Goal: Transaction & Acquisition: Purchase product/service

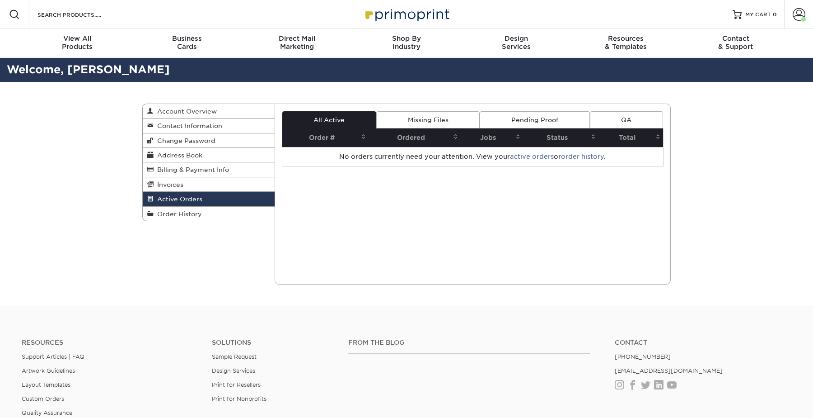
click at [198, 171] on span "Billing & Payment Info" at bounding box center [191, 169] width 75 height 7
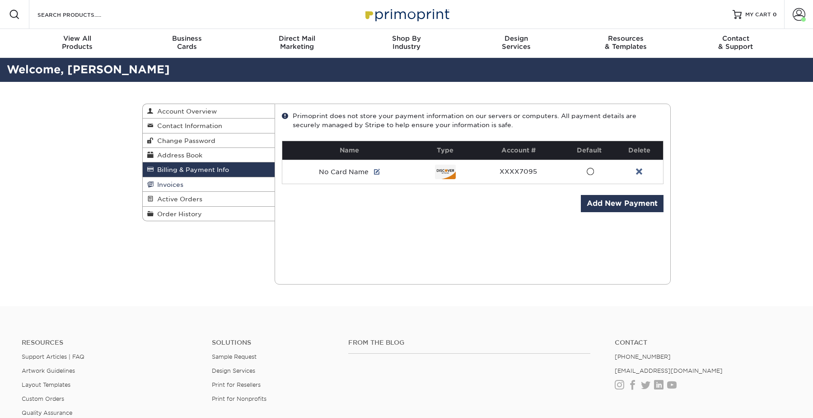
click at [191, 186] on link "Invoices" at bounding box center [209, 184] width 132 height 14
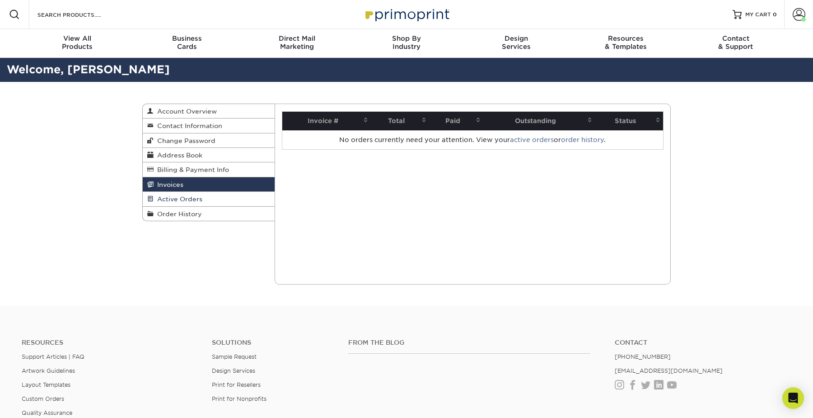
click at [187, 204] on link "Active Orders" at bounding box center [209, 199] width 132 height 14
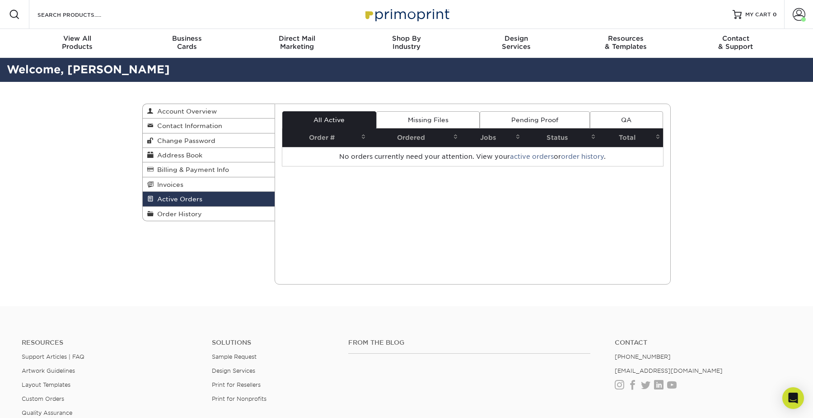
click at [436, 114] on link "Missing Files" at bounding box center [427, 119] width 103 height 17
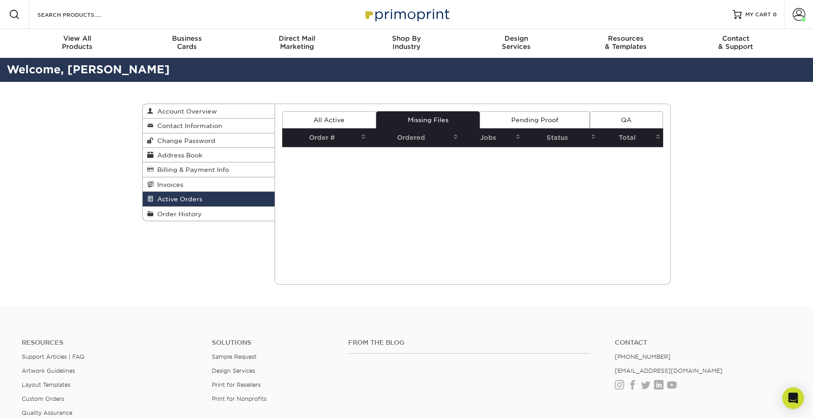
click at [538, 120] on link "Pending Proof" at bounding box center [535, 119] width 110 height 17
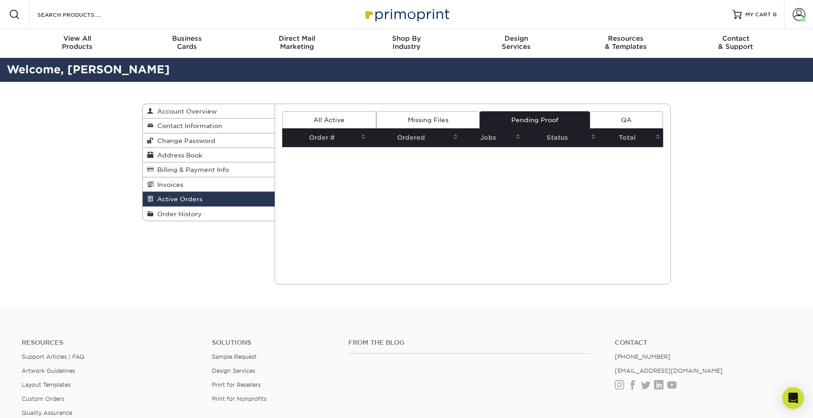
click at [637, 119] on link "QA" at bounding box center [626, 119] width 73 height 17
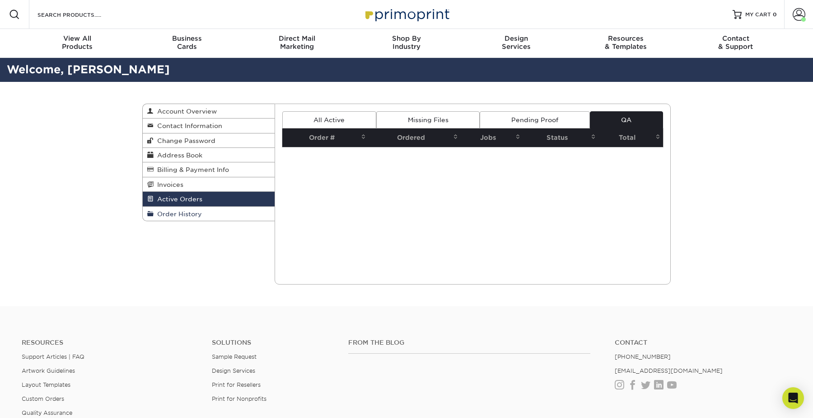
click at [198, 217] on span "Order History" at bounding box center [178, 213] width 48 height 7
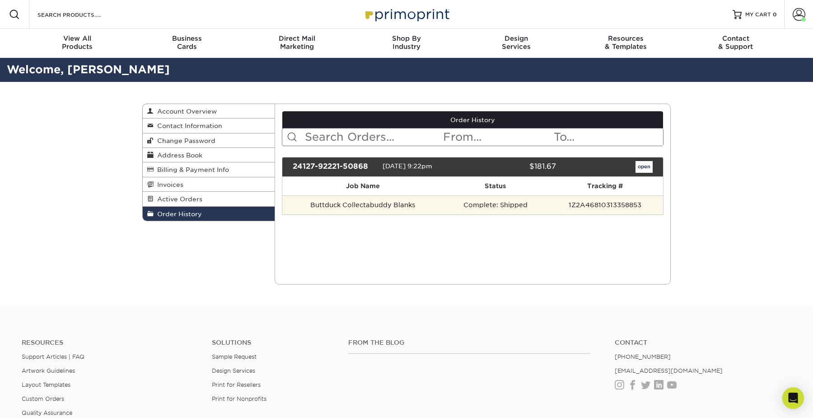
click at [546, 204] on td "Complete: Shipped" at bounding box center [496, 204] width 104 height 19
click at [610, 203] on td "1Z2A46810313358853" at bounding box center [605, 204] width 116 height 19
click at [522, 210] on td "Complete: Shipped" at bounding box center [496, 204] width 104 height 19
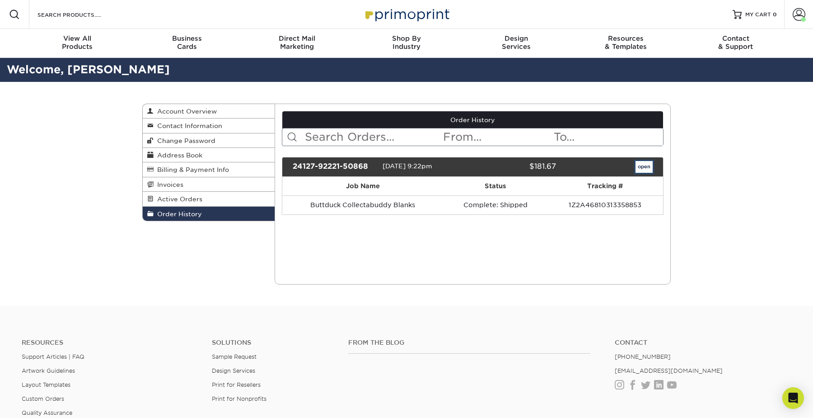
click at [646, 165] on link "open" at bounding box center [644, 167] width 17 height 12
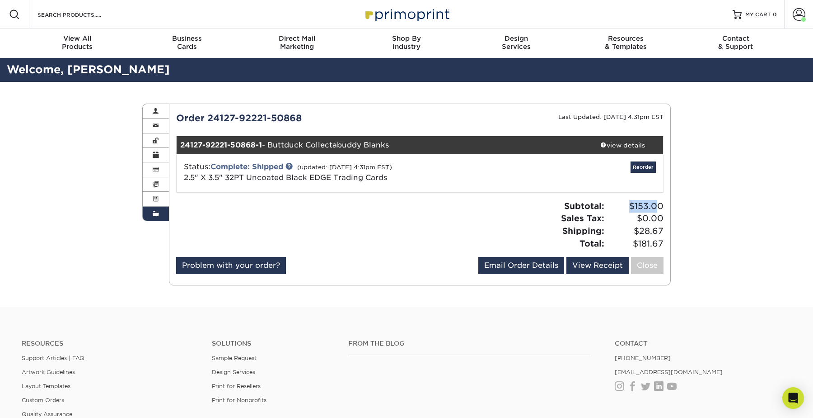
drag, startPoint x: 629, startPoint y: 208, endPoint x: 655, endPoint y: 211, distance: 26.3
click at [655, 211] on span "$153.00" at bounding box center [635, 206] width 56 height 13
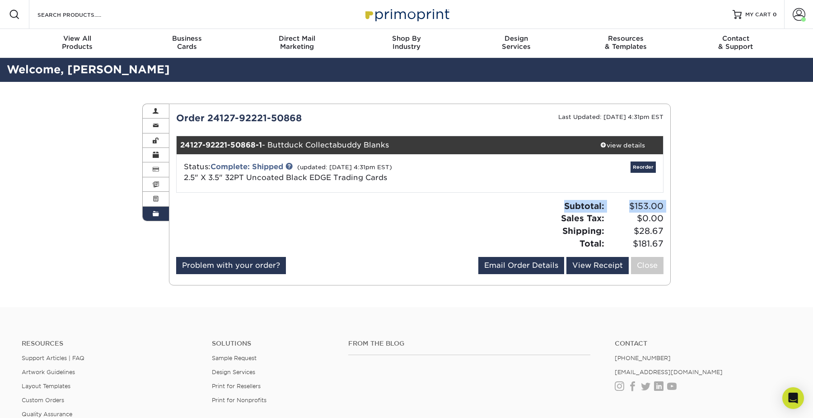
click at [655, 211] on span "$153.00" at bounding box center [635, 206] width 56 height 13
click at [251, 166] on link "Complete: Shipped" at bounding box center [247, 166] width 73 height 9
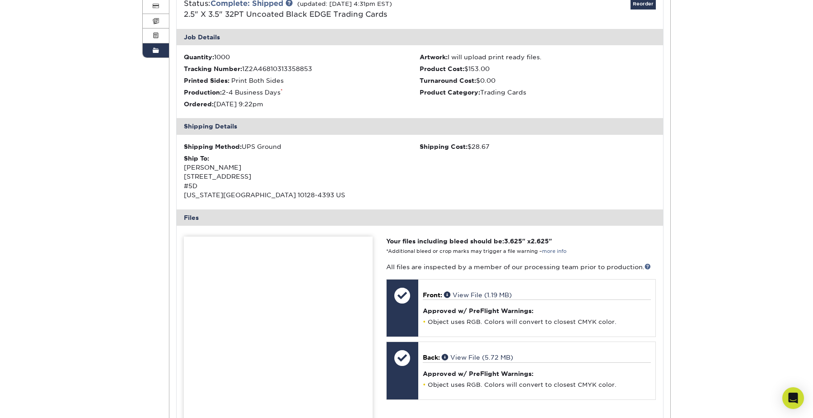
scroll to position [168, 0]
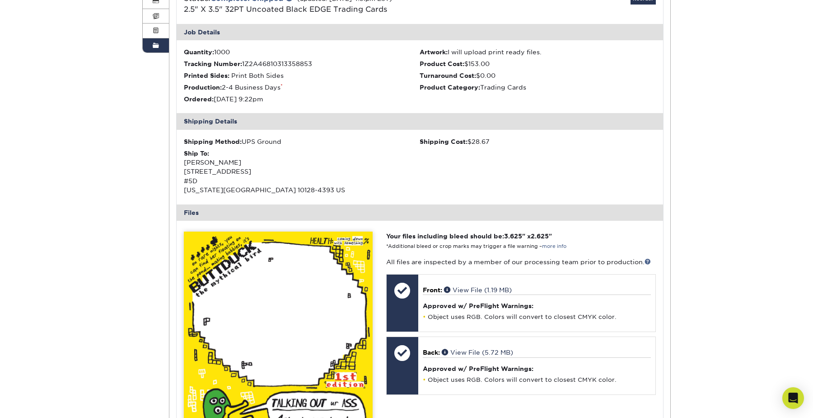
drag, startPoint x: 295, startPoint y: 102, endPoint x: 291, endPoint y: 54, distance: 48.5
click at [291, 54] on ul "Quantity: 1000 Artwork: I will upload print ready files. Tracking Number: 1Z2A4…" at bounding box center [420, 76] width 487 height 73
click at [291, 54] on li "Quantity: 1000" at bounding box center [302, 51] width 236 height 9
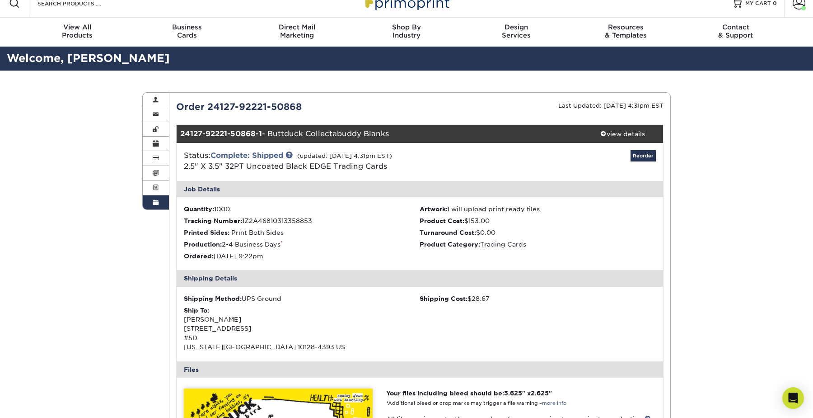
scroll to position [0, 0]
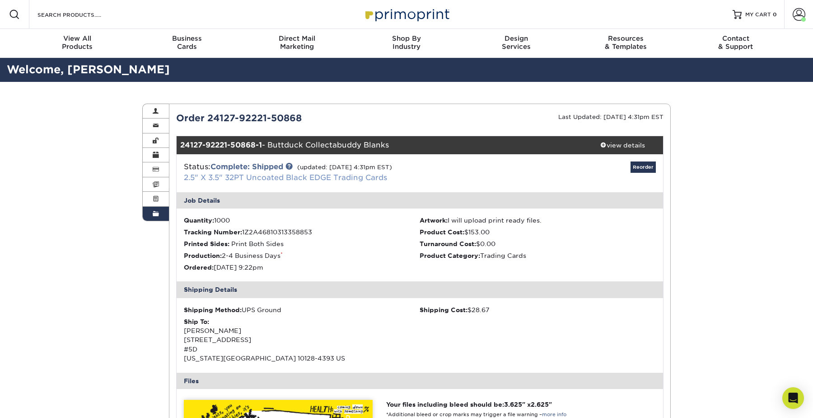
click at [376, 179] on link "2.5" X 3.5" 32PT Uncoated Black EDGE Trading Cards" at bounding box center [285, 177] width 203 height 9
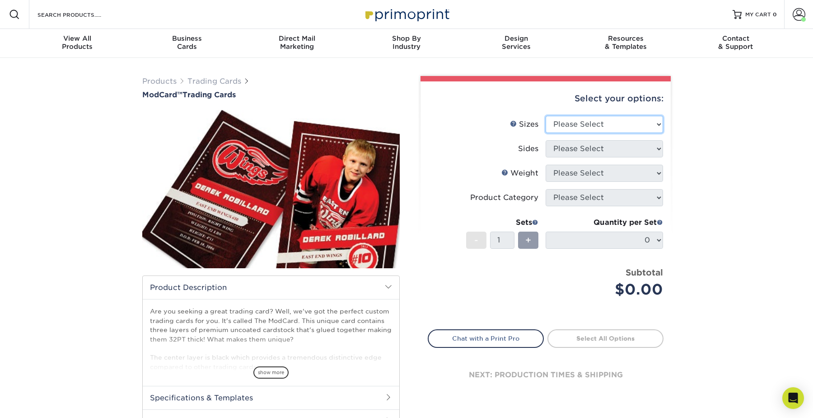
click at [606, 125] on select "Please Select 2.5" x 3.5"" at bounding box center [604, 124] width 117 height 17
select select "2.50x3.50"
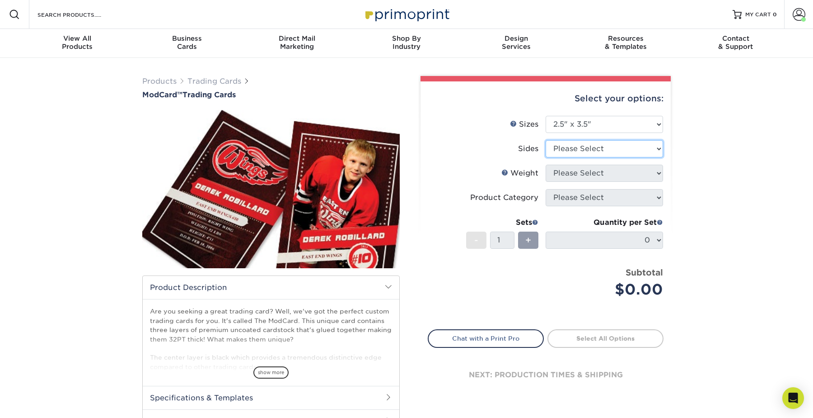
click at [596, 151] on select "Please Select Print Both Sides Print Front Only" at bounding box center [604, 148] width 117 height 17
select select "13abbda7-1d64-4f25-8bb2-c179b224825d"
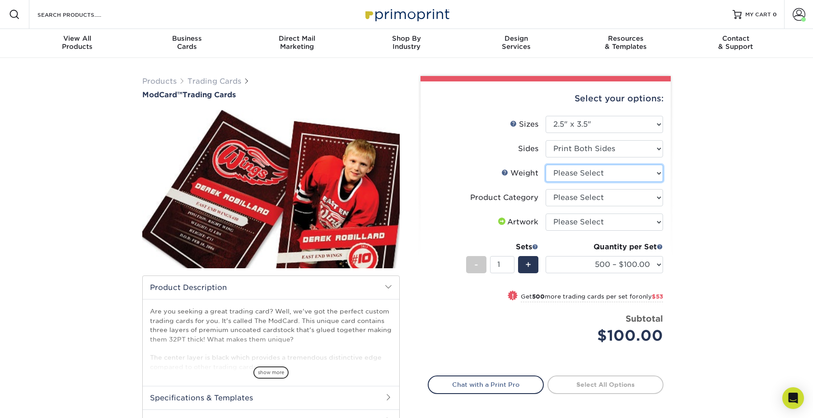
click at [584, 173] on select "Please Select 32PTUCBLK" at bounding box center [604, 172] width 117 height 17
select select "32PTUCBLK"
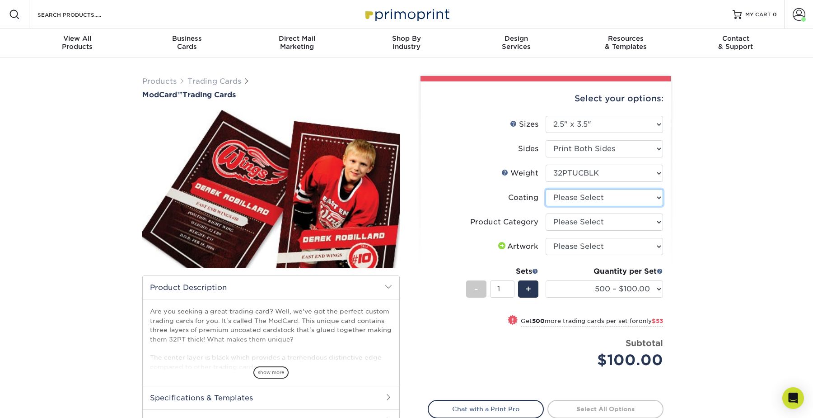
click at [580, 200] on select at bounding box center [604, 197] width 117 height 17
select select "3e7618de-abca-4bda-9f97-8b9129e913d8"
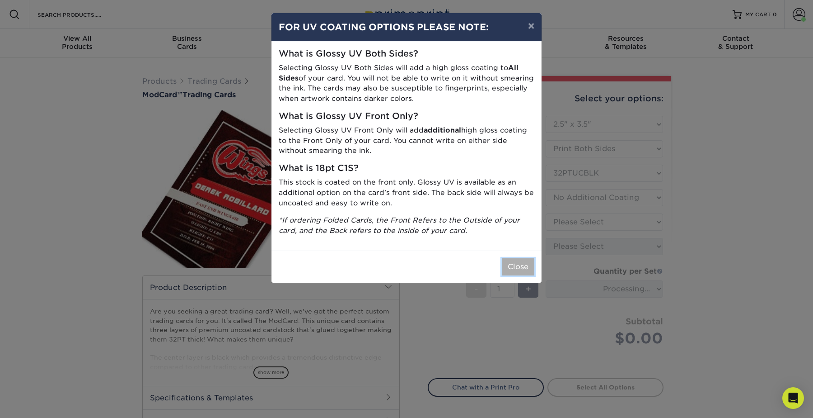
click at [515, 267] on button "Close" at bounding box center [518, 266] width 33 height 17
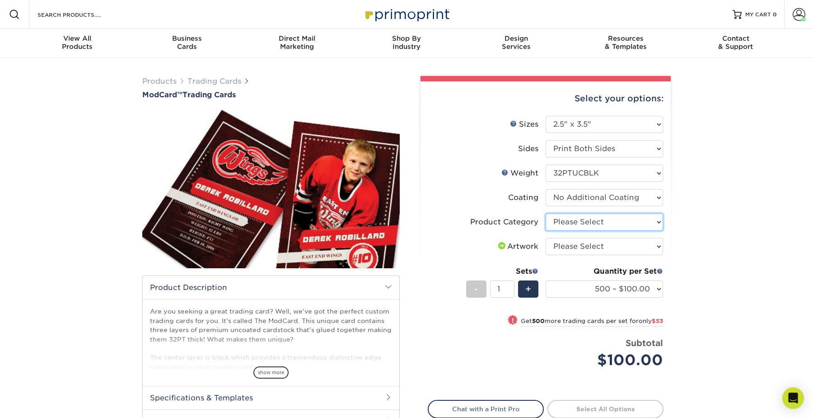
click at [576, 219] on select "Please Select Trading Cards" at bounding box center [604, 221] width 117 height 17
select select "c2f9bce9-36c2-409d-b101-c29d9d031e18"
click at [577, 245] on select "Please Select I will upload files I need a design - $100" at bounding box center [604, 246] width 117 height 17
select select "upload"
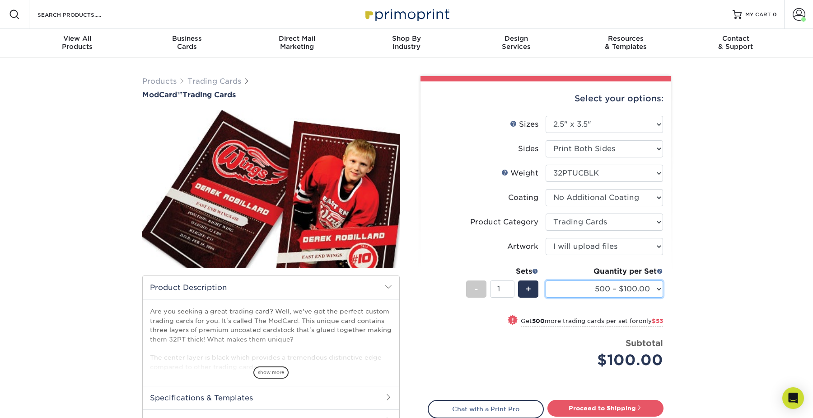
click at [623, 295] on select "500 – $100.00 1000 – $153.00" at bounding box center [604, 288] width 117 height 17
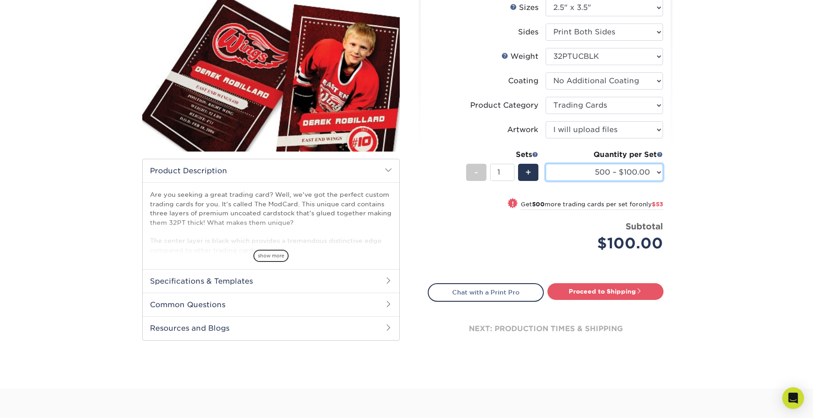
scroll to position [120, 0]
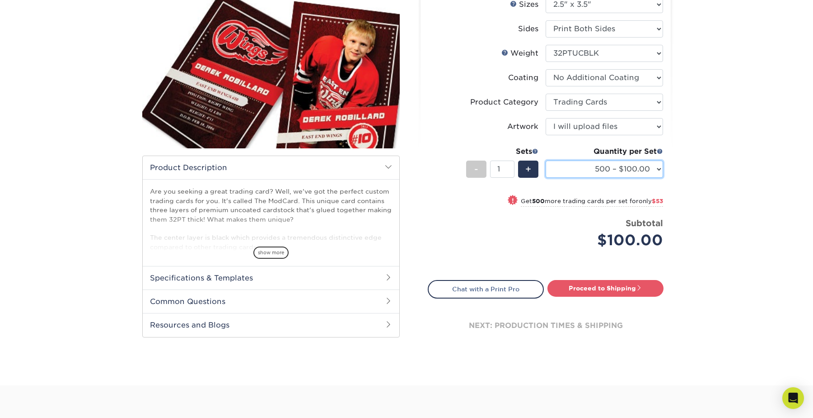
click at [583, 165] on select "500 – $100.00 1000 – $153.00" at bounding box center [604, 168] width 117 height 17
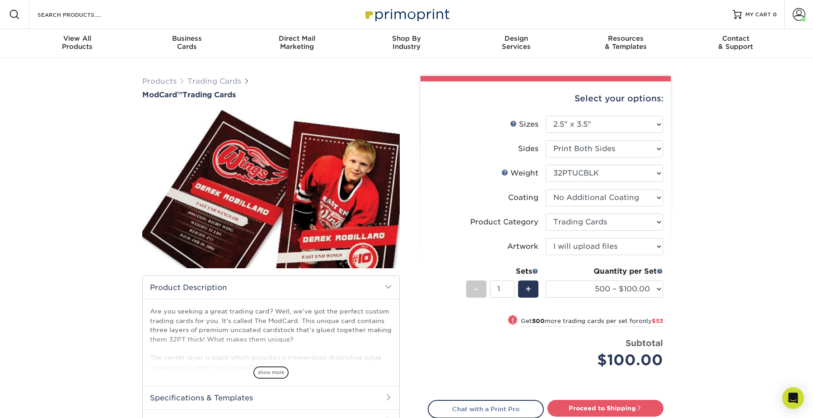
click at [87, 277] on div "Products Trading Cards ModCard™ Trading Cards show more Templates /" at bounding box center [406, 281] width 813 height 447
click at [53, 230] on div "Products Trading Cards ModCard™ Trading Cards show more Templates /" at bounding box center [406, 281] width 813 height 447
